Goal: Task Accomplishment & Management: Manage account settings

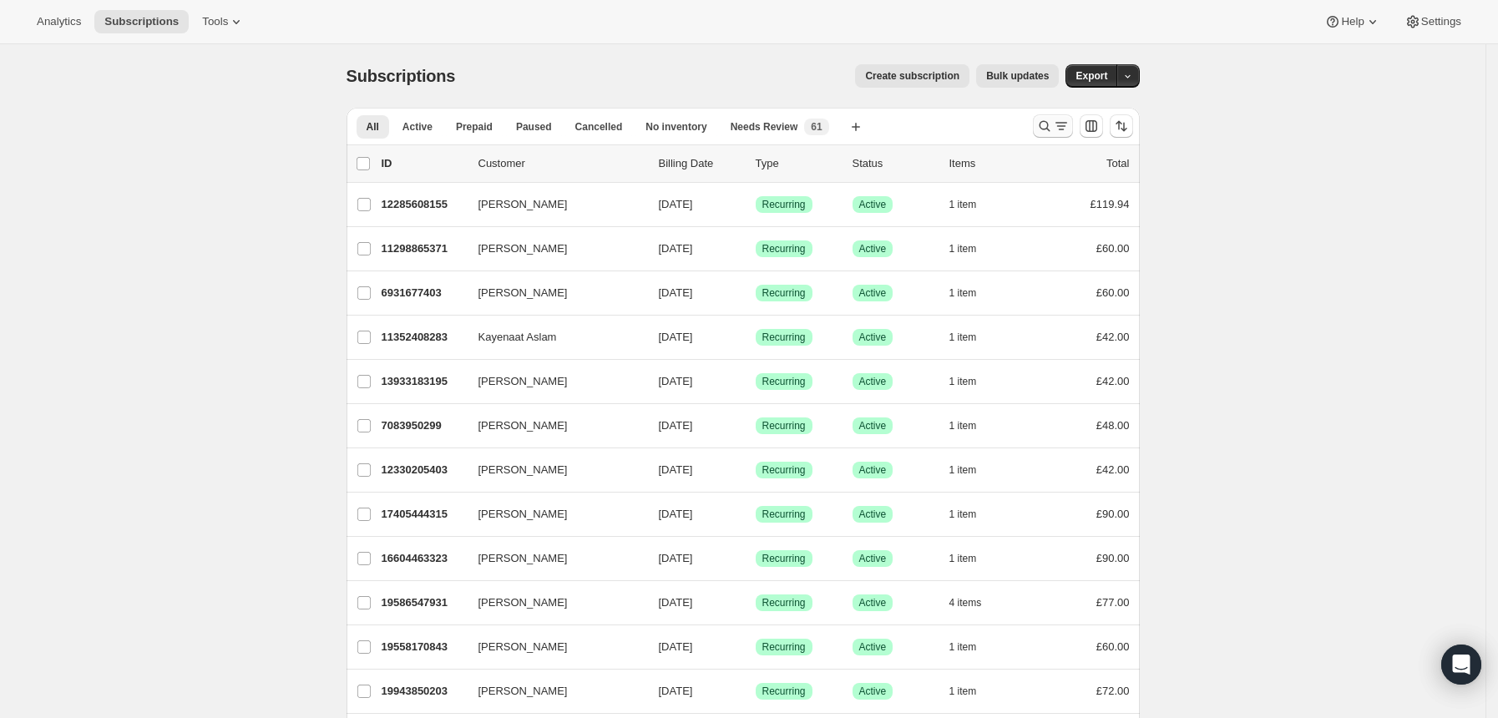
click at [1051, 130] on icon "Search and filter results" at bounding box center [1044, 126] width 17 height 17
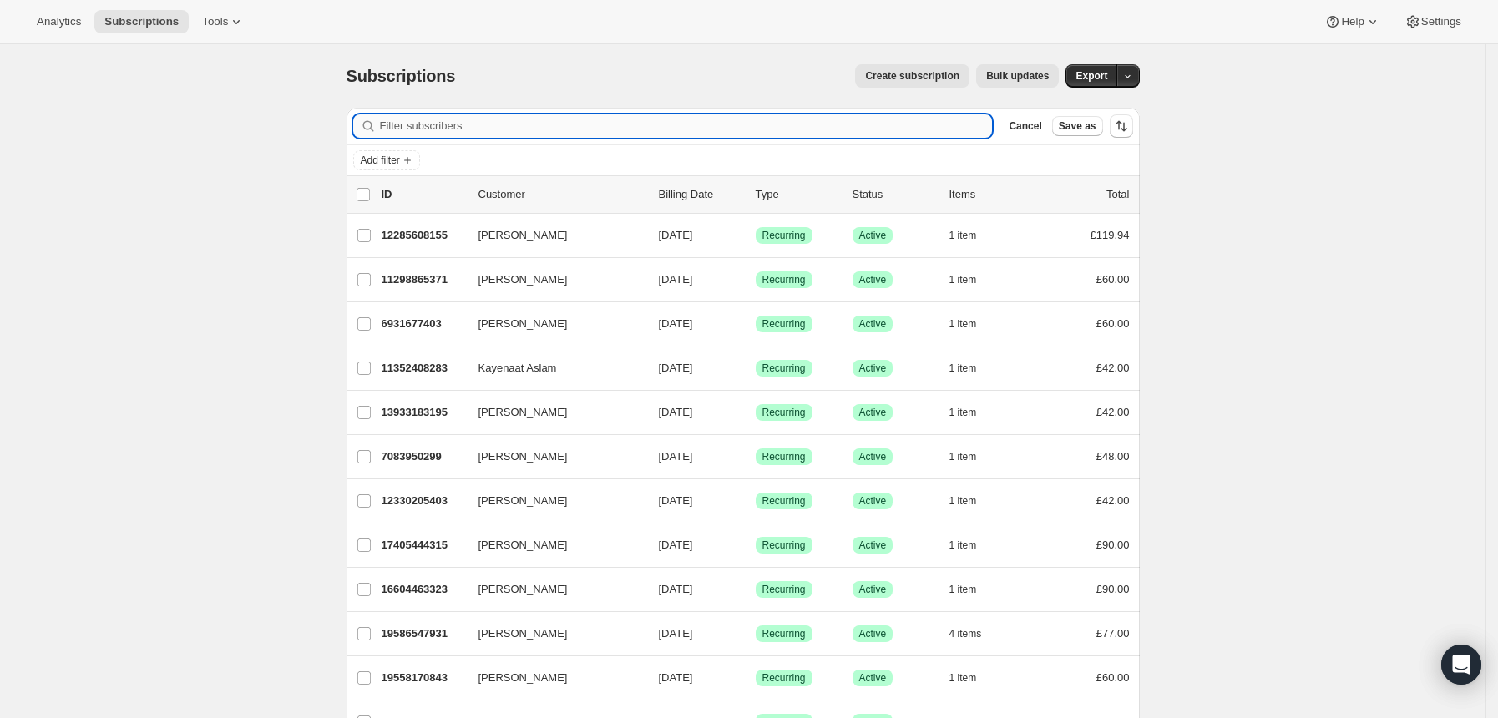
click at [987, 128] on input "Filter subscribers" at bounding box center [686, 125] width 613 height 23
paste input "kristi_kincaid@live.co.uk"
type input "kristi_kincaid@live.co.uk"
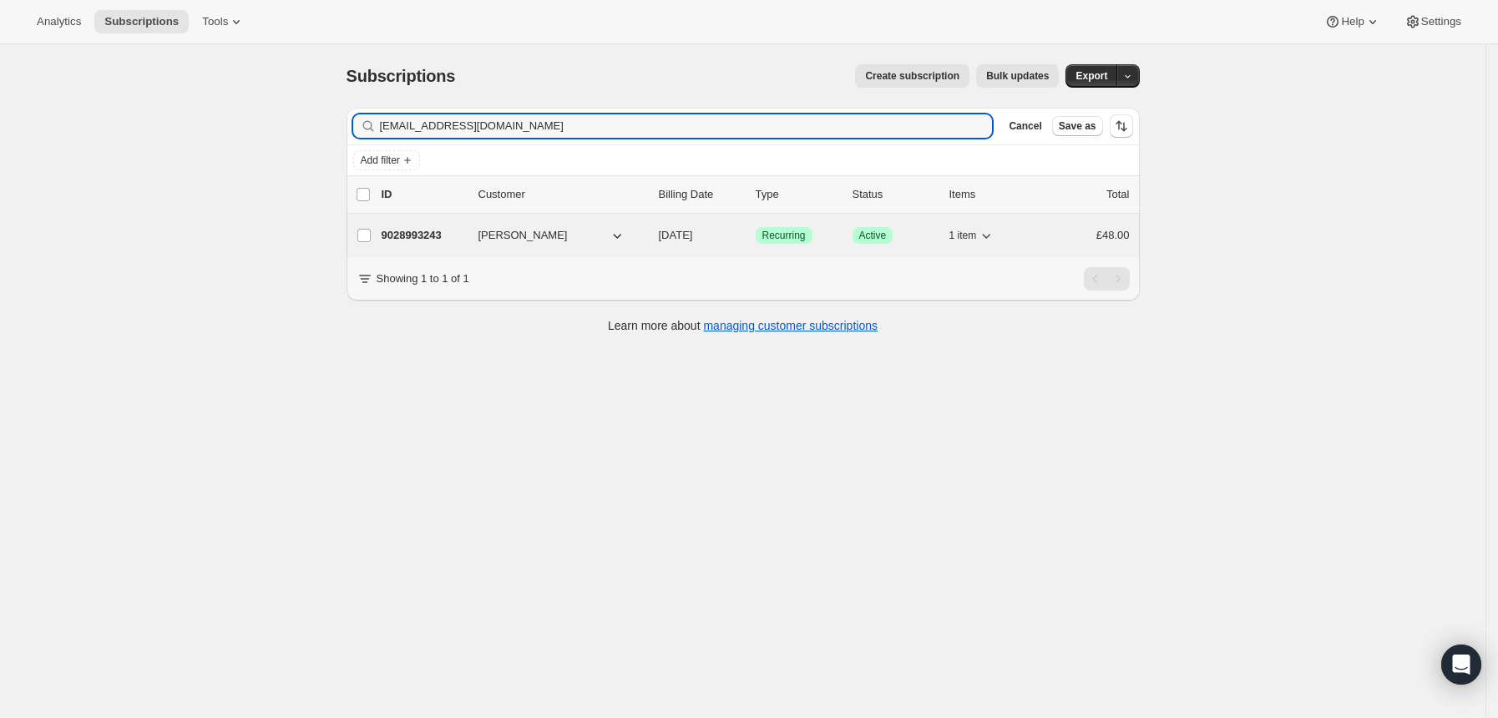
click at [820, 235] on div "Success Recurring" at bounding box center [798, 235] width 84 height 17
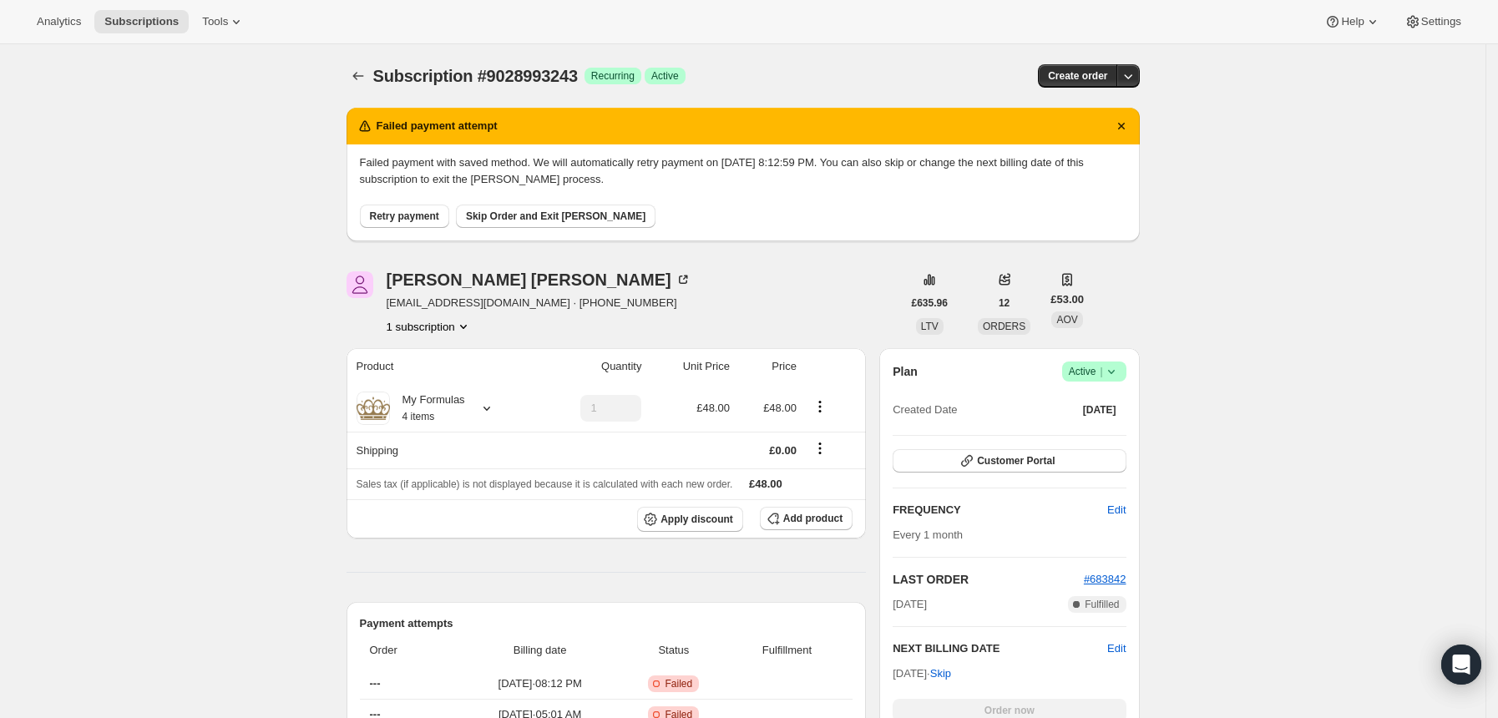
click at [409, 214] on span "Retry payment" at bounding box center [404, 216] width 69 height 13
click at [395, 214] on span "Retry payment" at bounding box center [404, 216] width 69 height 13
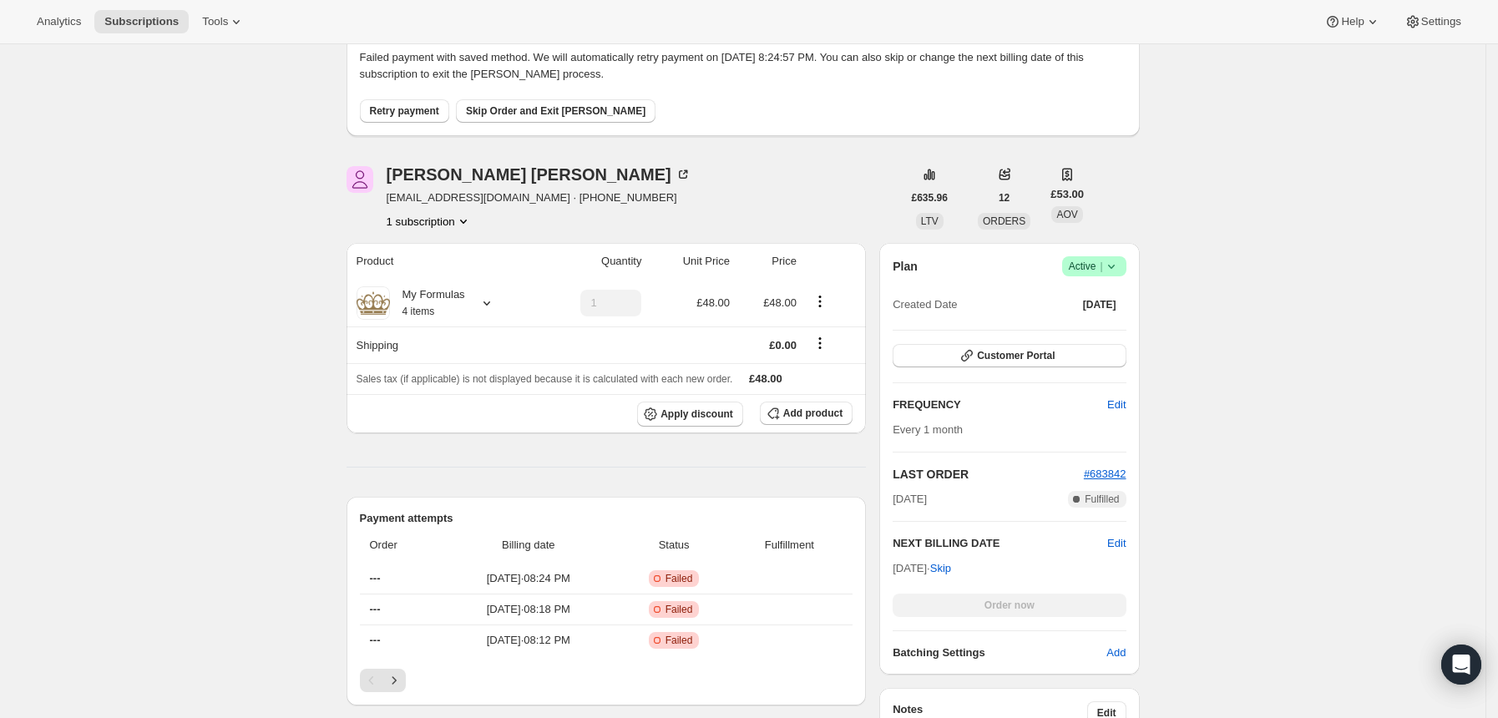
scroll to position [222, 0]
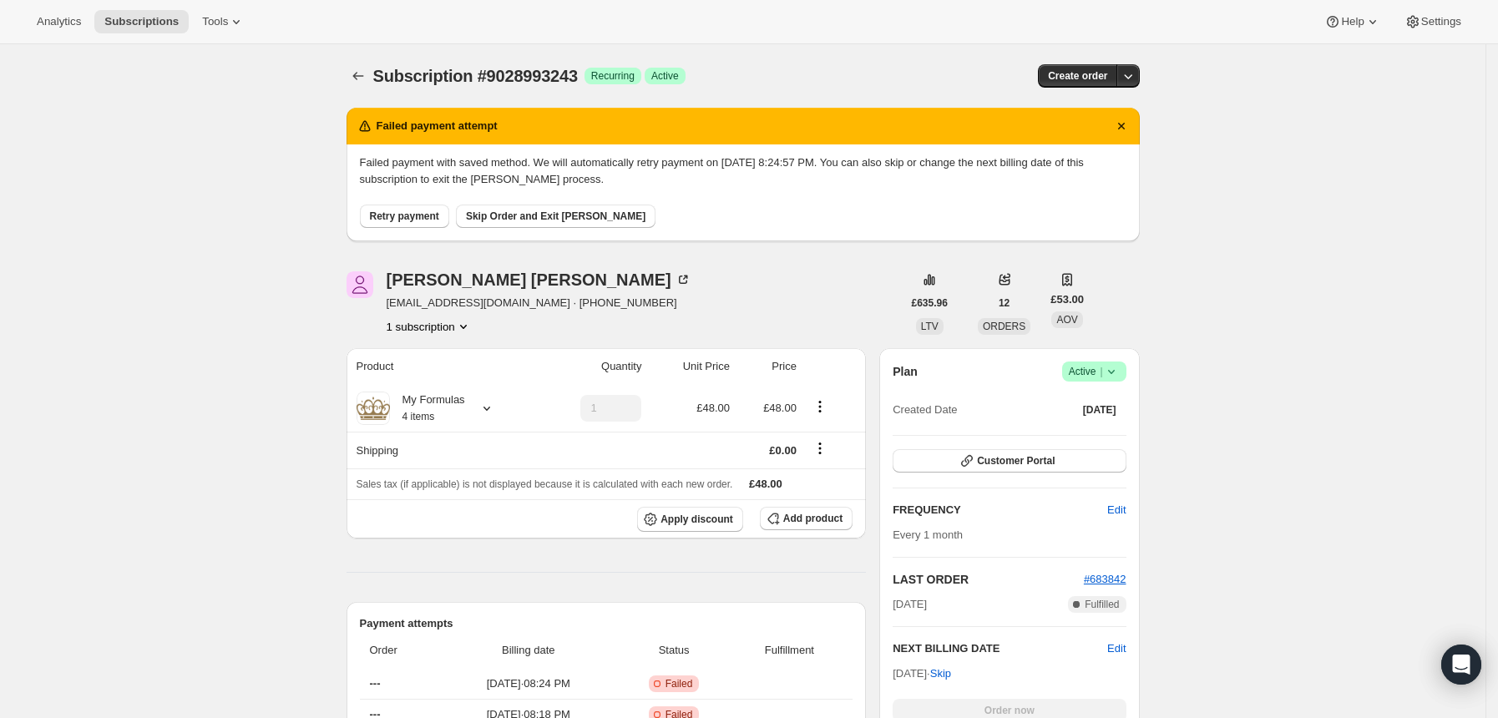
click at [402, 218] on span "Retry payment" at bounding box center [404, 216] width 69 height 13
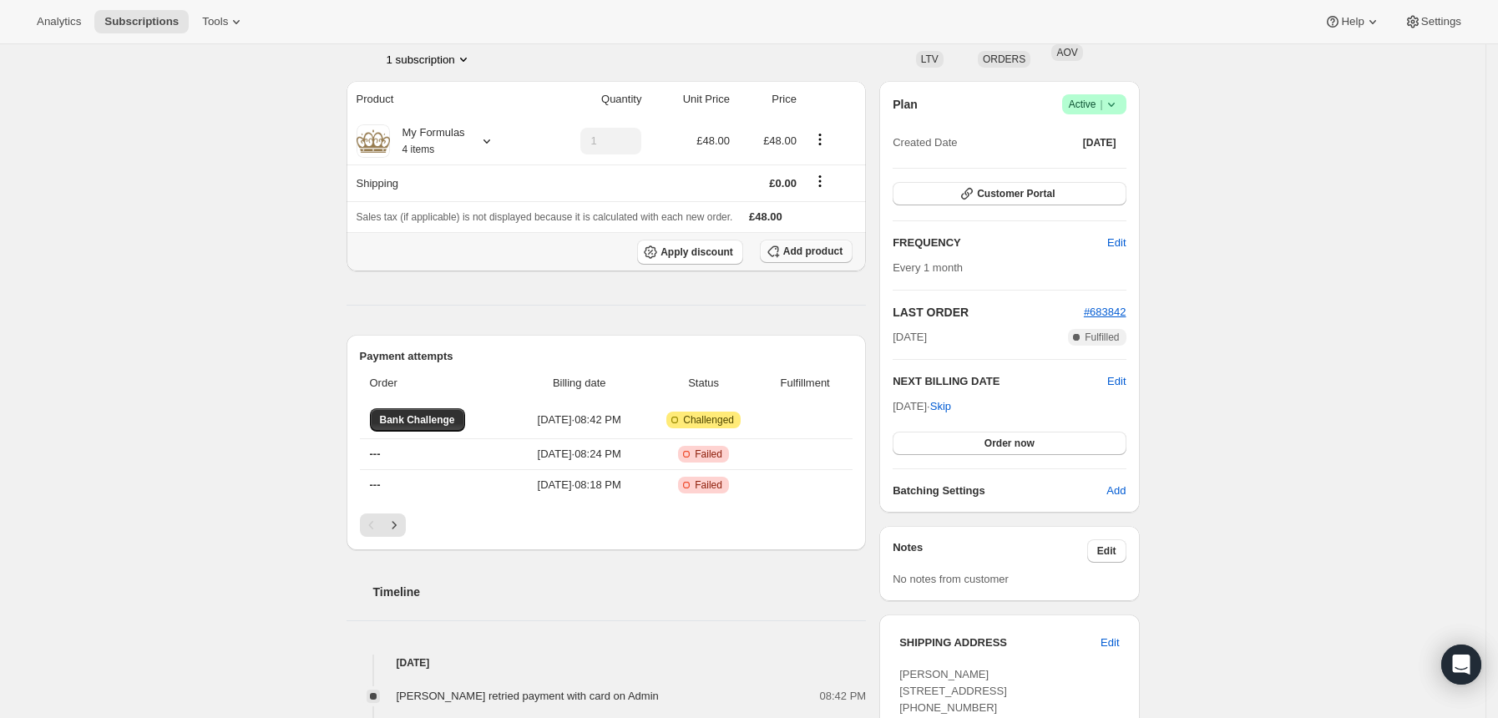
scroll to position [222, 0]
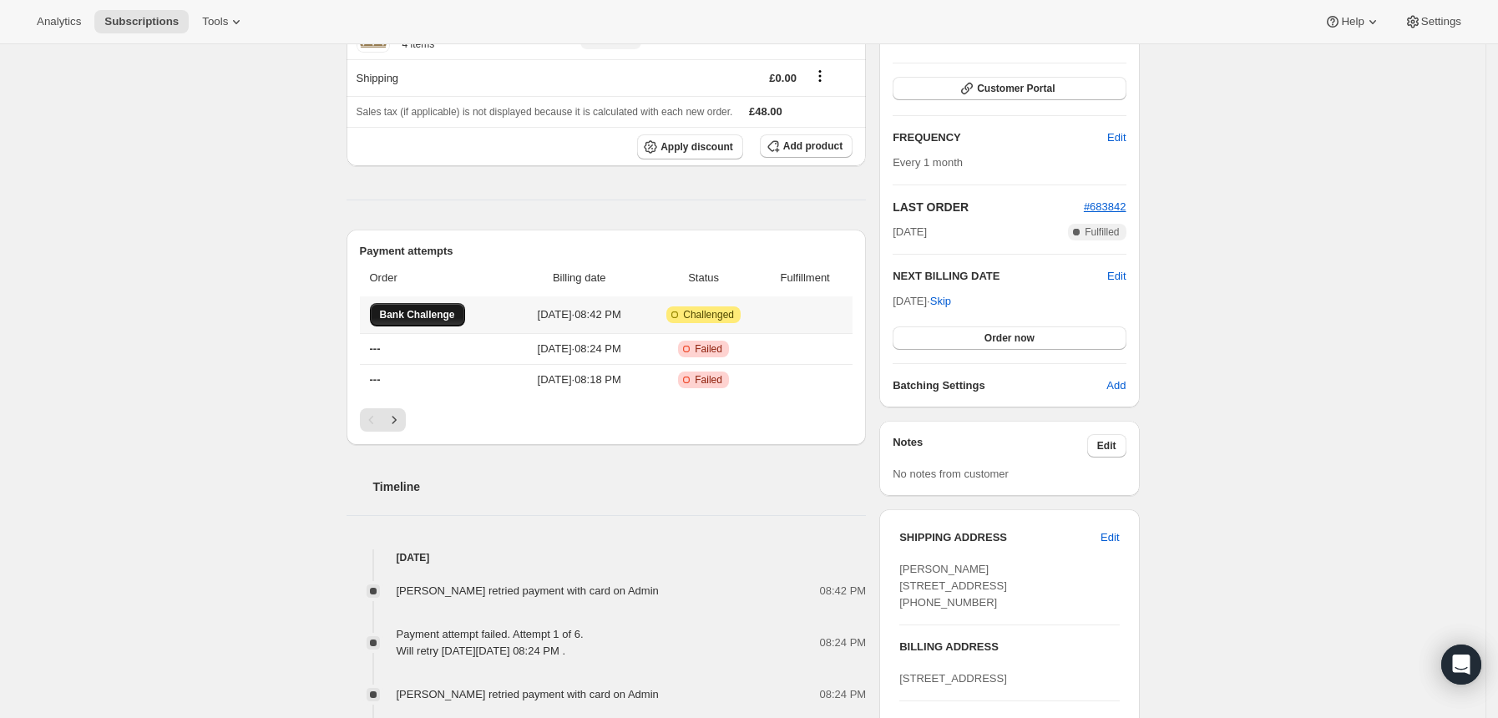
click at [439, 313] on span "Bank Challenge" at bounding box center [417, 314] width 75 height 13
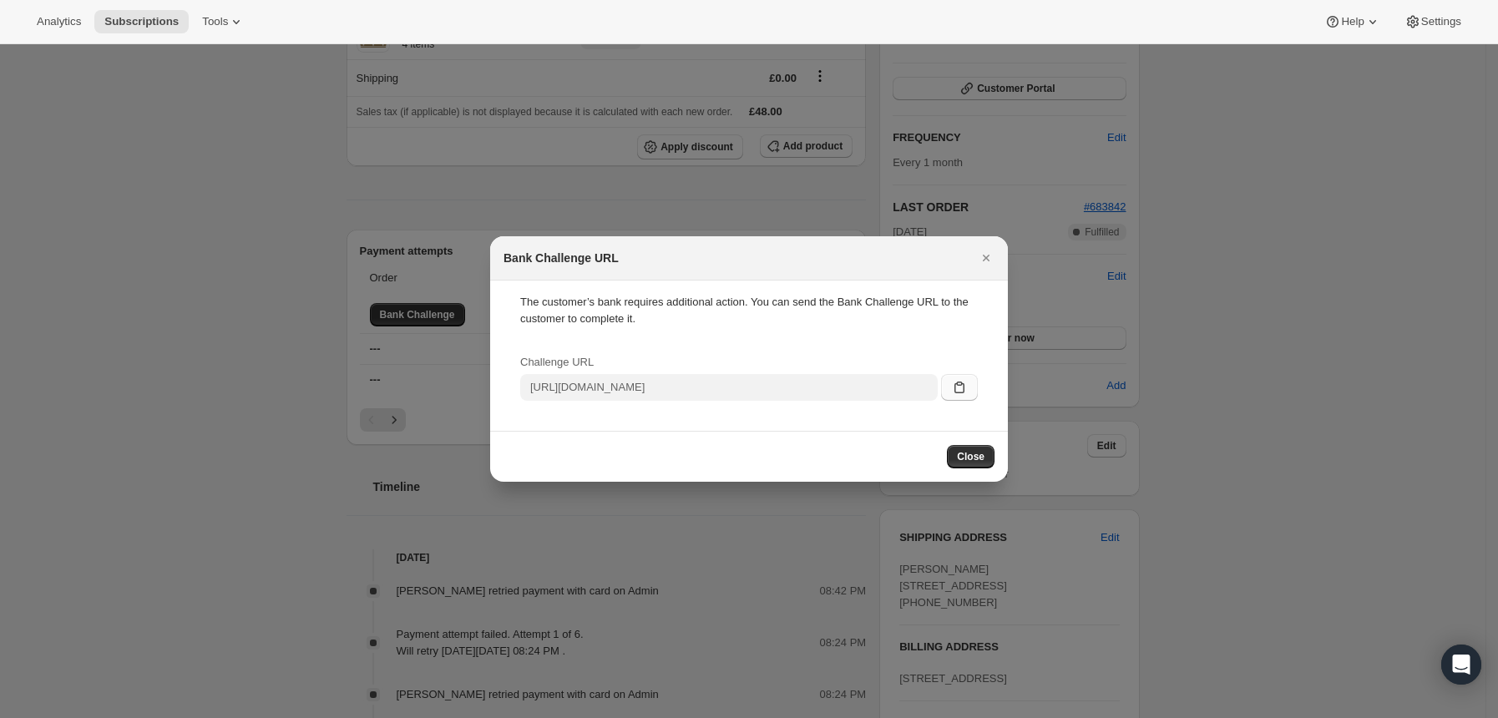
click at [965, 392] on icon ":rt:" at bounding box center [959, 387] width 17 height 17
click at [984, 257] on icon "Close" at bounding box center [986, 258] width 17 height 17
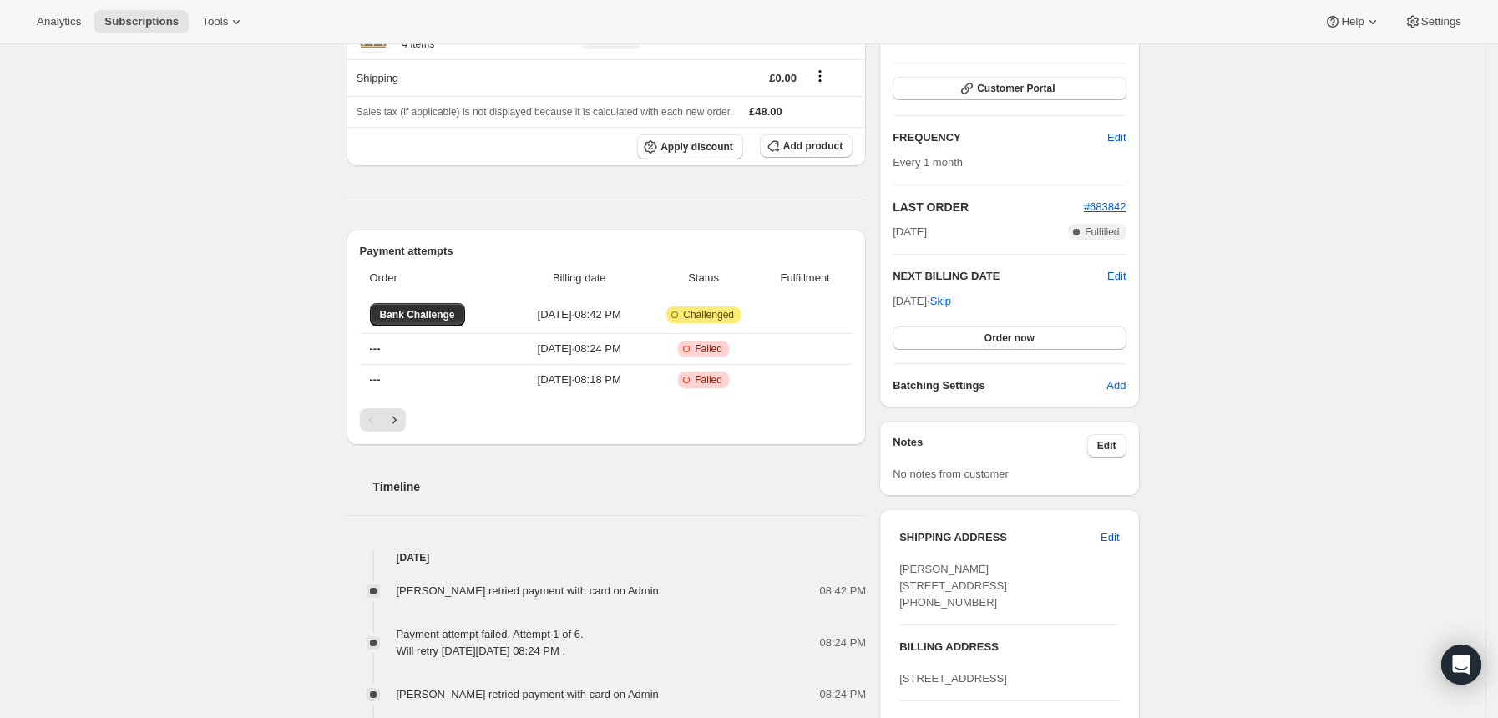
click at [203, 149] on div "Subscription #9028993243. This page is ready Subscription #9028993243 Success R…" at bounding box center [743, 676] width 1486 height 1708
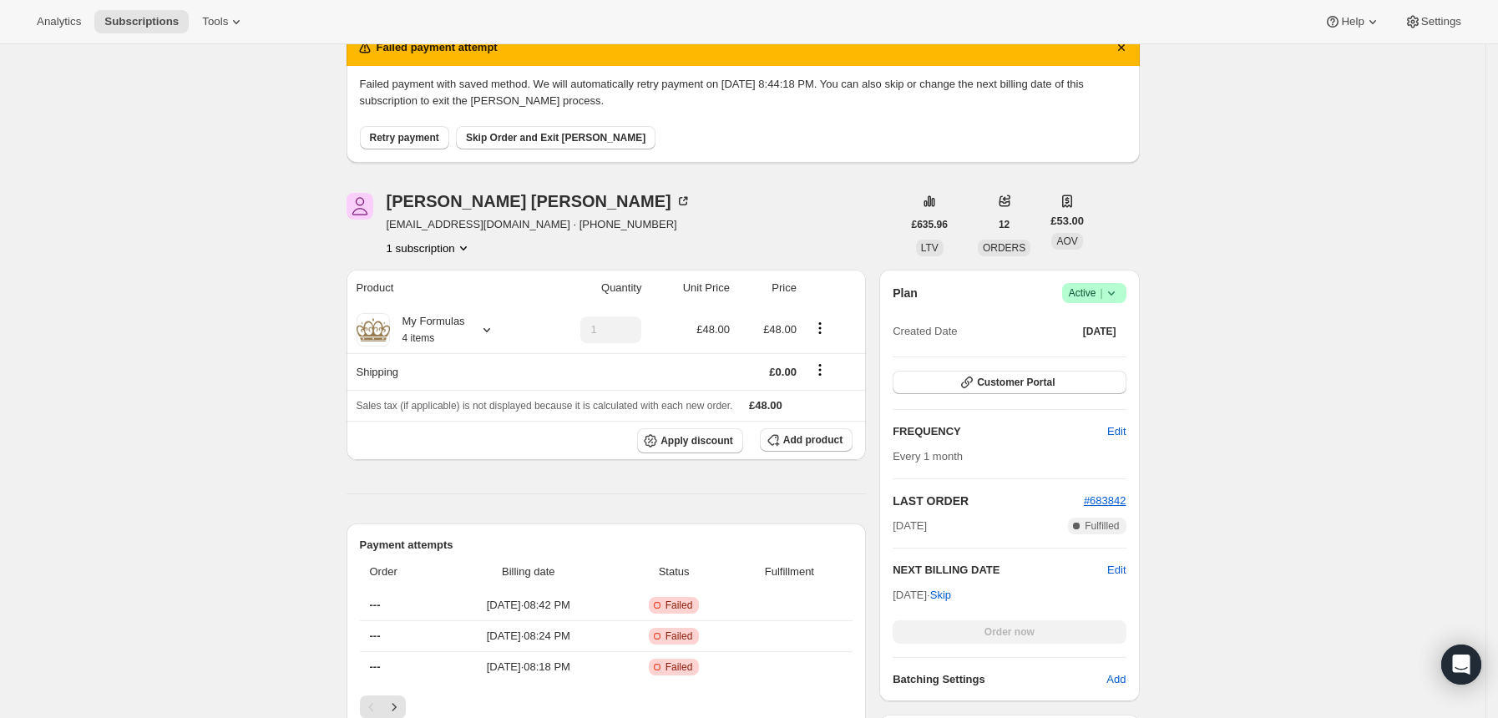
scroll to position [111, 0]
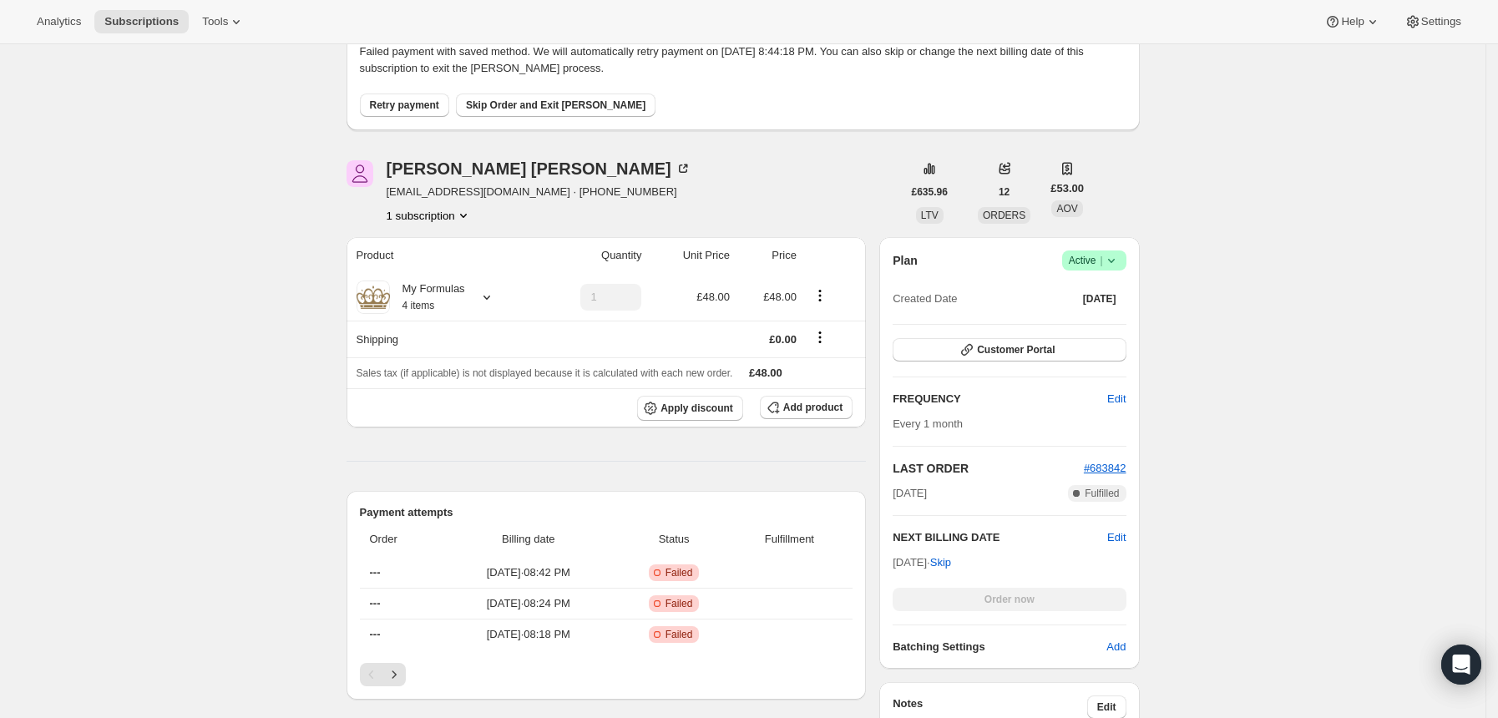
click at [406, 109] on span "Retry payment" at bounding box center [404, 105] width 69 height 13
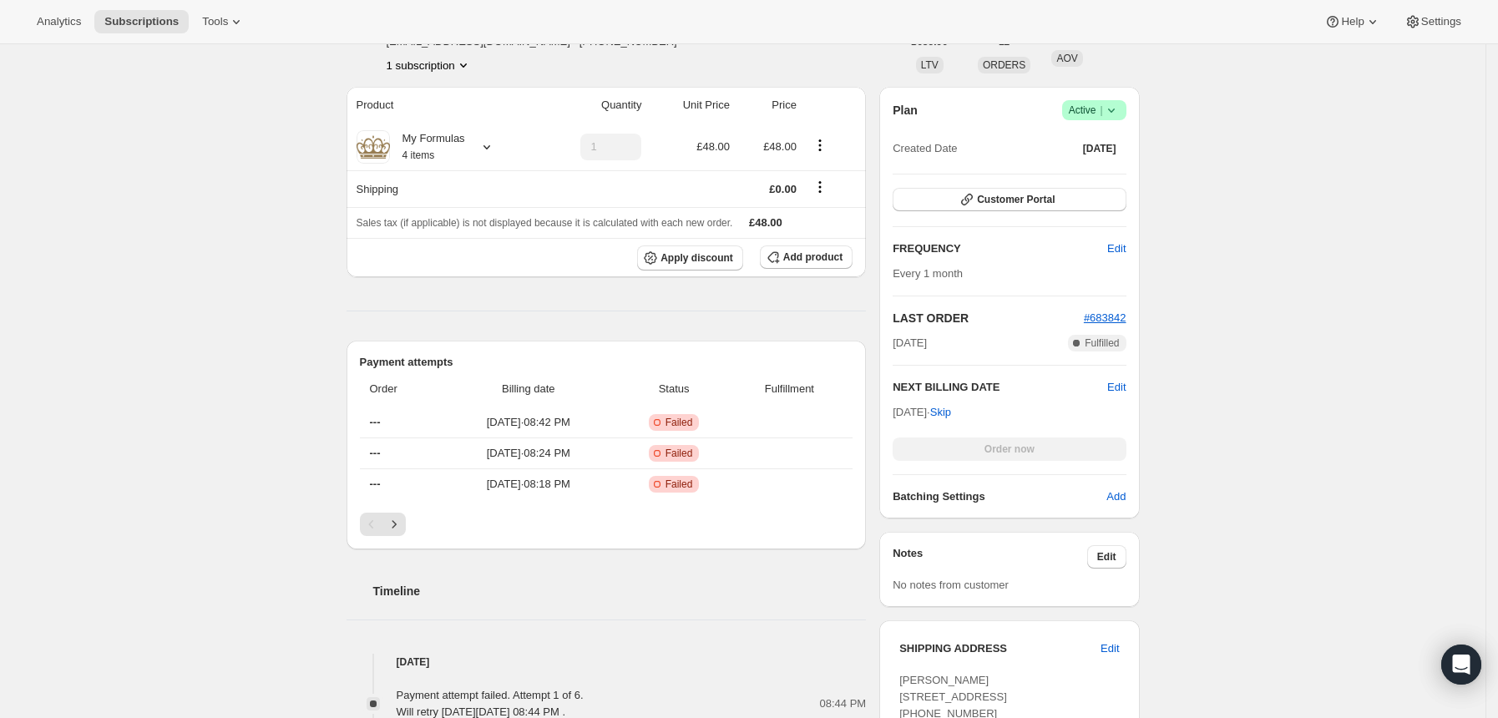
scroll to position [0, 0]
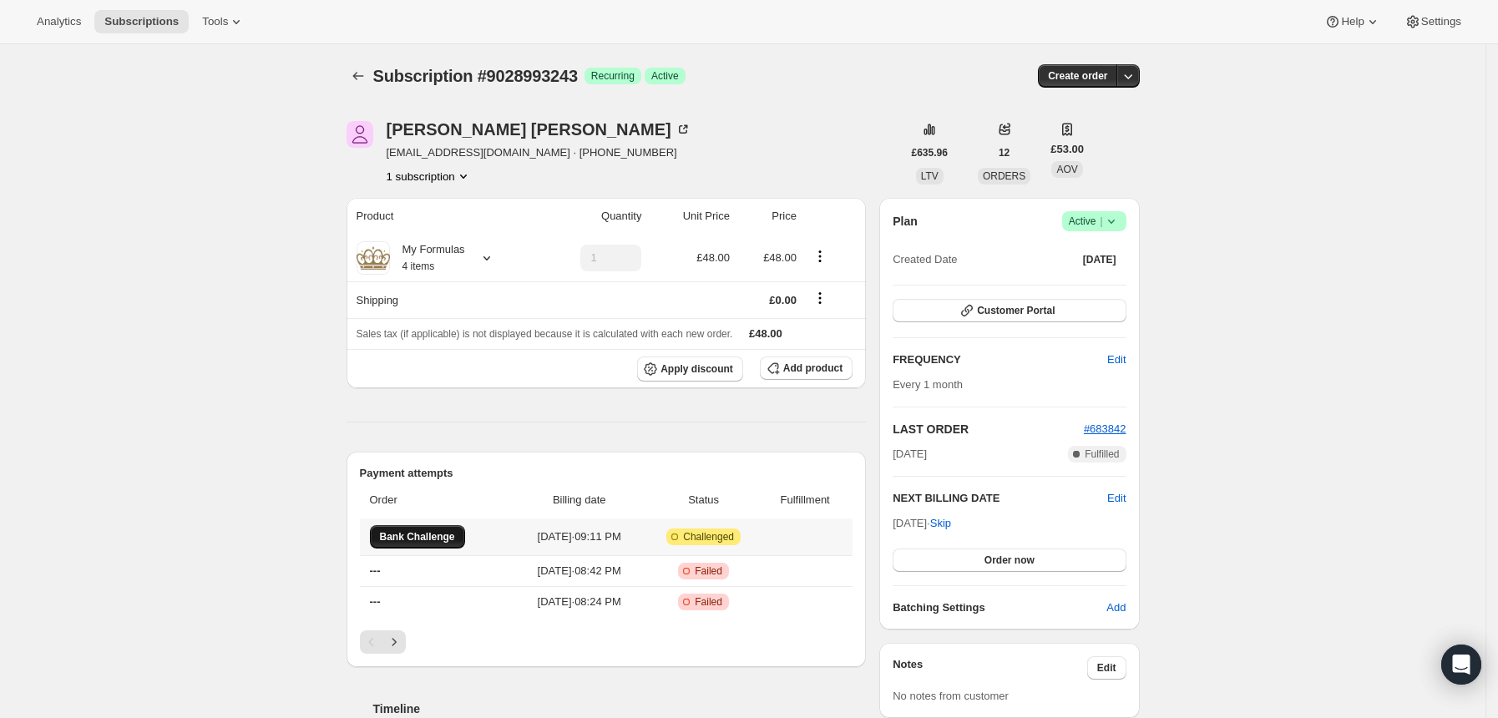
click at [431, 539] on span "Bank Challenge" at bounding box center [417, 536] width 75 height 13
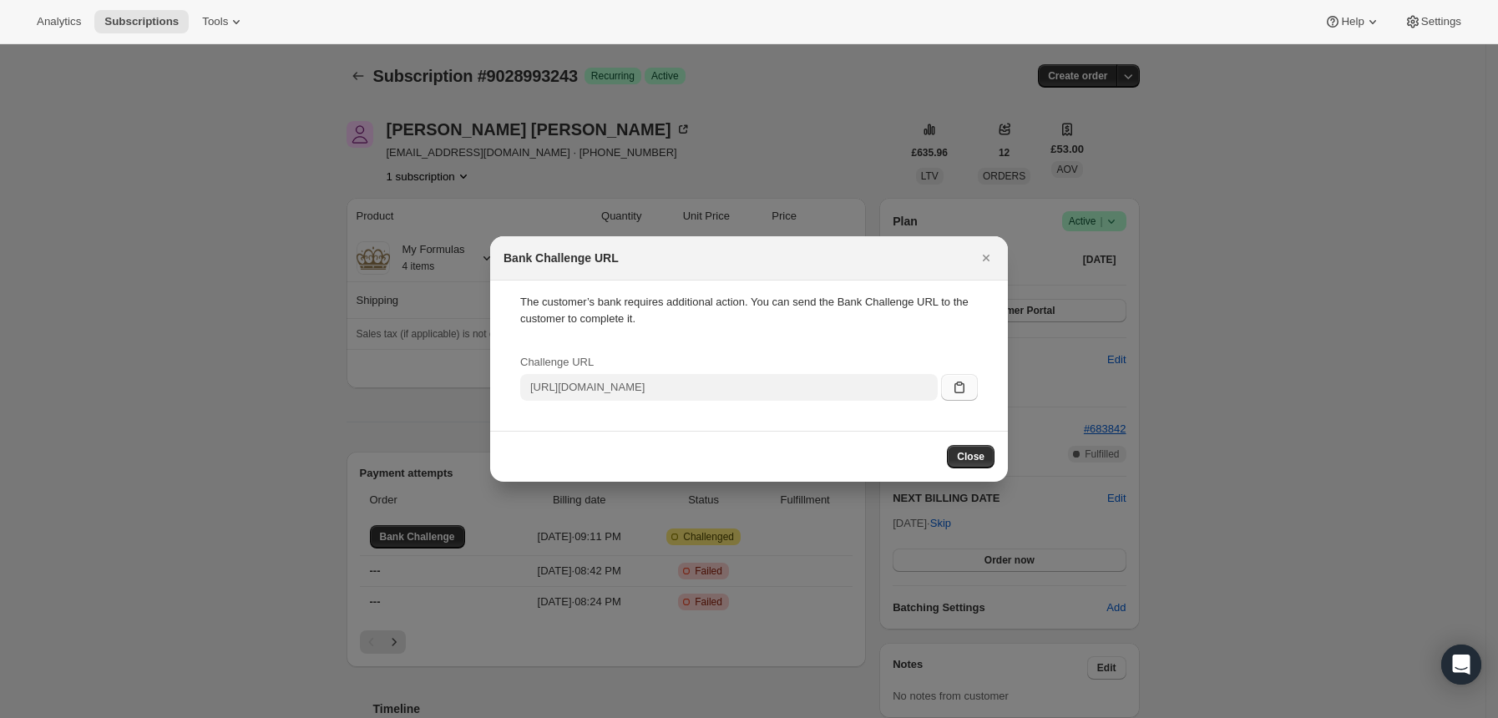
click at [964, 388] on icon ":rt:" at bounding box center [959, 388] width 10 height 12
click at [990, 261] on icon "Close" at bounding box center [986, 258] width 17 height 17
